Goal: Task Accomplishment & Management: Complete application form

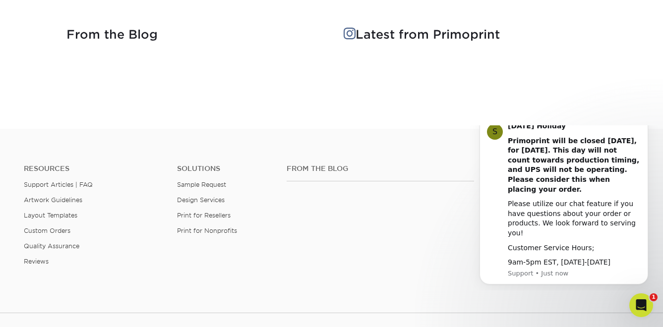
scroll to position [1339, 0]
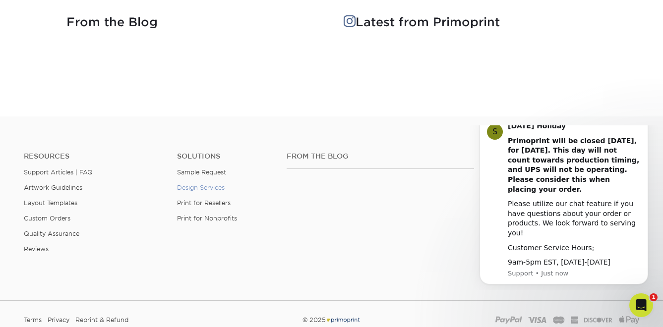
click at [218, 187] on link "Design Services" at bounding box center [201, 187] width 48 height 7
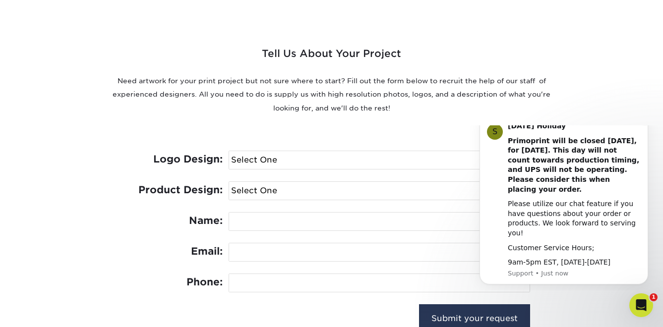
click at [649, 124] on button "Dismiss notification" at bounding box center [645, 118] width 13 height 13
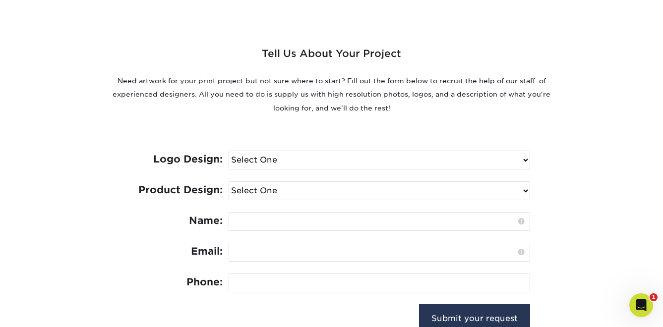
click at [431, 155] on select "Select One I need a logo design: $300 No thank you" at bounding box center [379, 160] width 301 height 18
click at [429, 135] on div "Logo Design: Select One I need a logo design: $300 No thank you Product Design:…" at bounding box center [331, 241] width 397 height 228
click at [398, 187] on select "Select One Logo Design Only Design Edits Banner Design: $50.00 Bookmark Design:…" at bounding box center [379, 191] width 301 height 18
select select "Trading Cards - $100"
click at [229, 182] on select "Select One Logo Design Only Design Edits Banner Design: $50.00 Bookmark Design:…" at bounding box center [379, 191] width 301 height 18
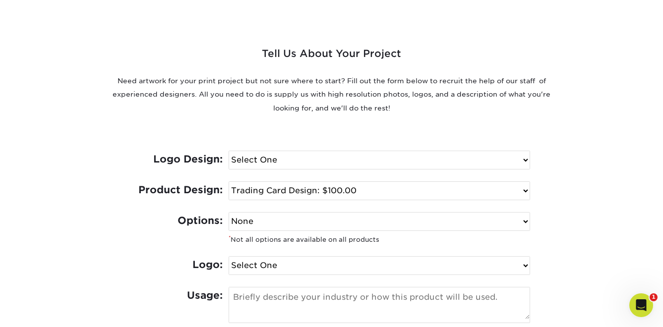
click at [376, 160] on select "Select One I need a logo design: $300 No thank you" at bounding box center [379, 160] width 301 height 18
click at [584, 138] on div "Tell Us About Your Project Need artwork for your print project but not sure whe…" at bounding box center [331, 286] width 595 height 577
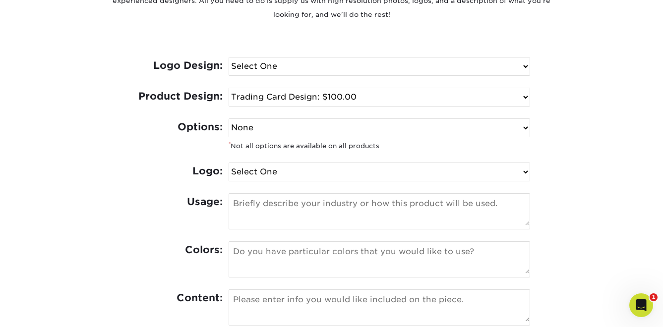
scroll to position [446, 0]
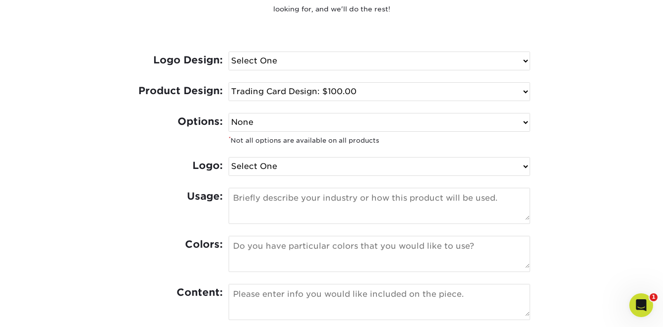
click at [433, 123] on select "None Spot UV Foil Spot UV & Foil" at bounding box center [379, 123] width 301 height 18
select select "Spot UV & Foil"
click at [229, 114] on select "None Spot UV Foil Spot UV & Foil" at bounding box center [379, 123] width 301 height 18
click at [402, 169] on select "Select One I can provide a logo in an .ai, .eps, or .pdf I have a logo but not …" at bounding box center [379, 167] width 301 height 18
select select "Has Logo / Format Issue"
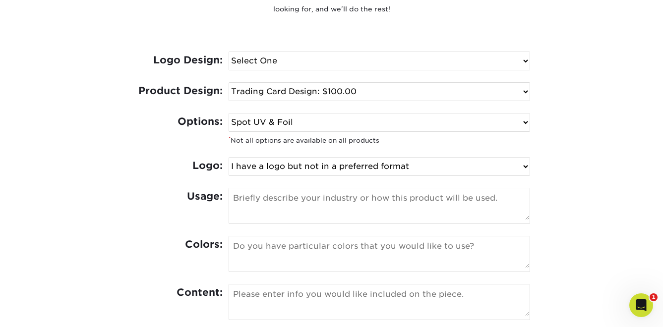
click at [229, 158] on select "Select One I can provide a logo in an .ai, .eps, or .pdf I have a logo but not …" at bounding box center [379, 167] width 301 height 18
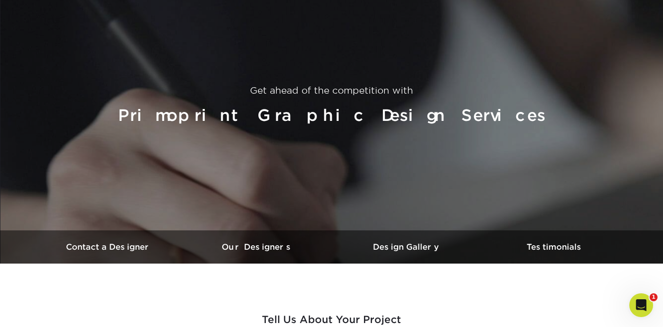
scroll to position [0, 0]
